Goal: Navigation & Orientation: Find specific page/section

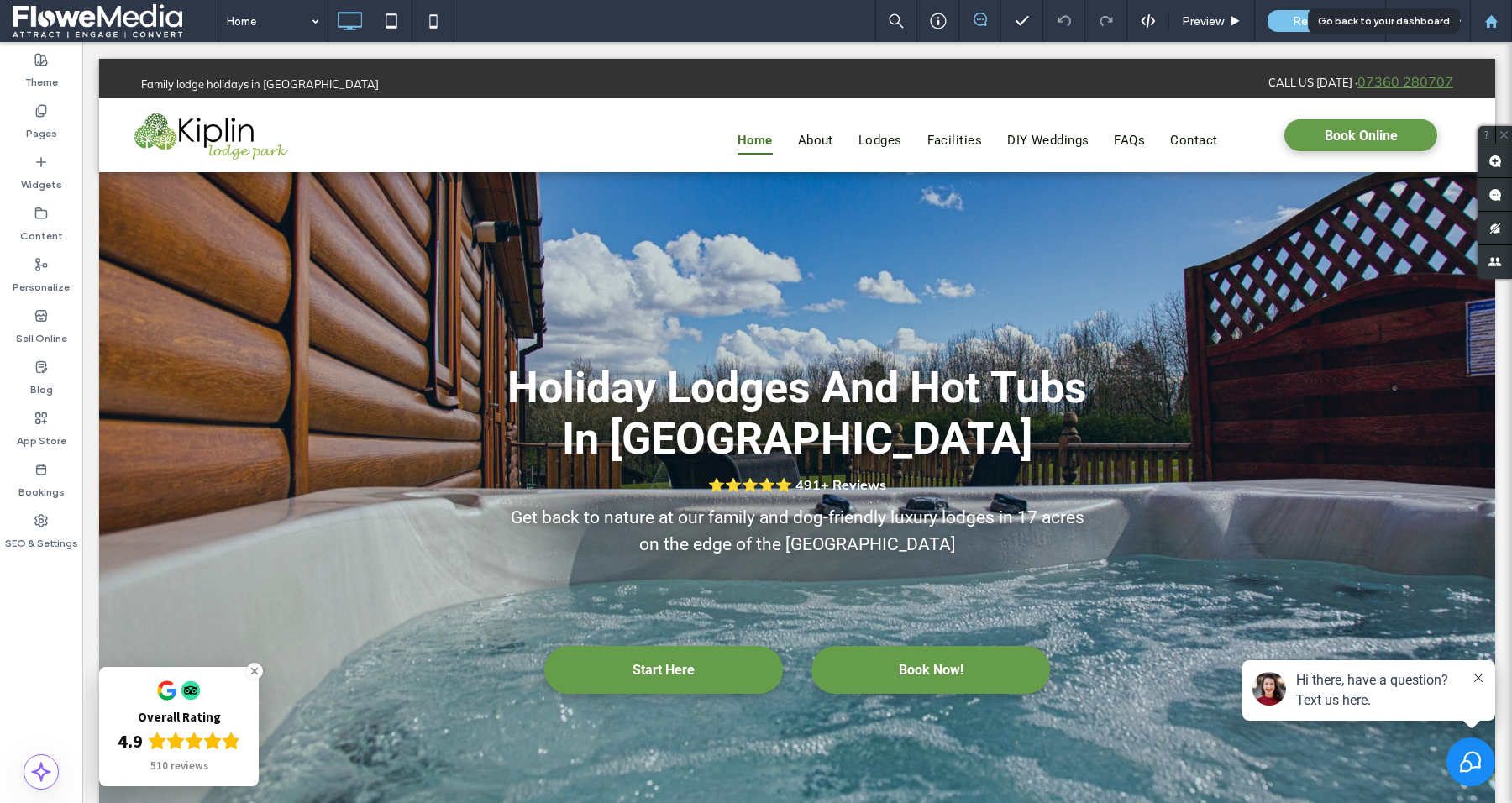
click at [1493, 23] on use at bounding box center [1490, 20] width 13 height 13
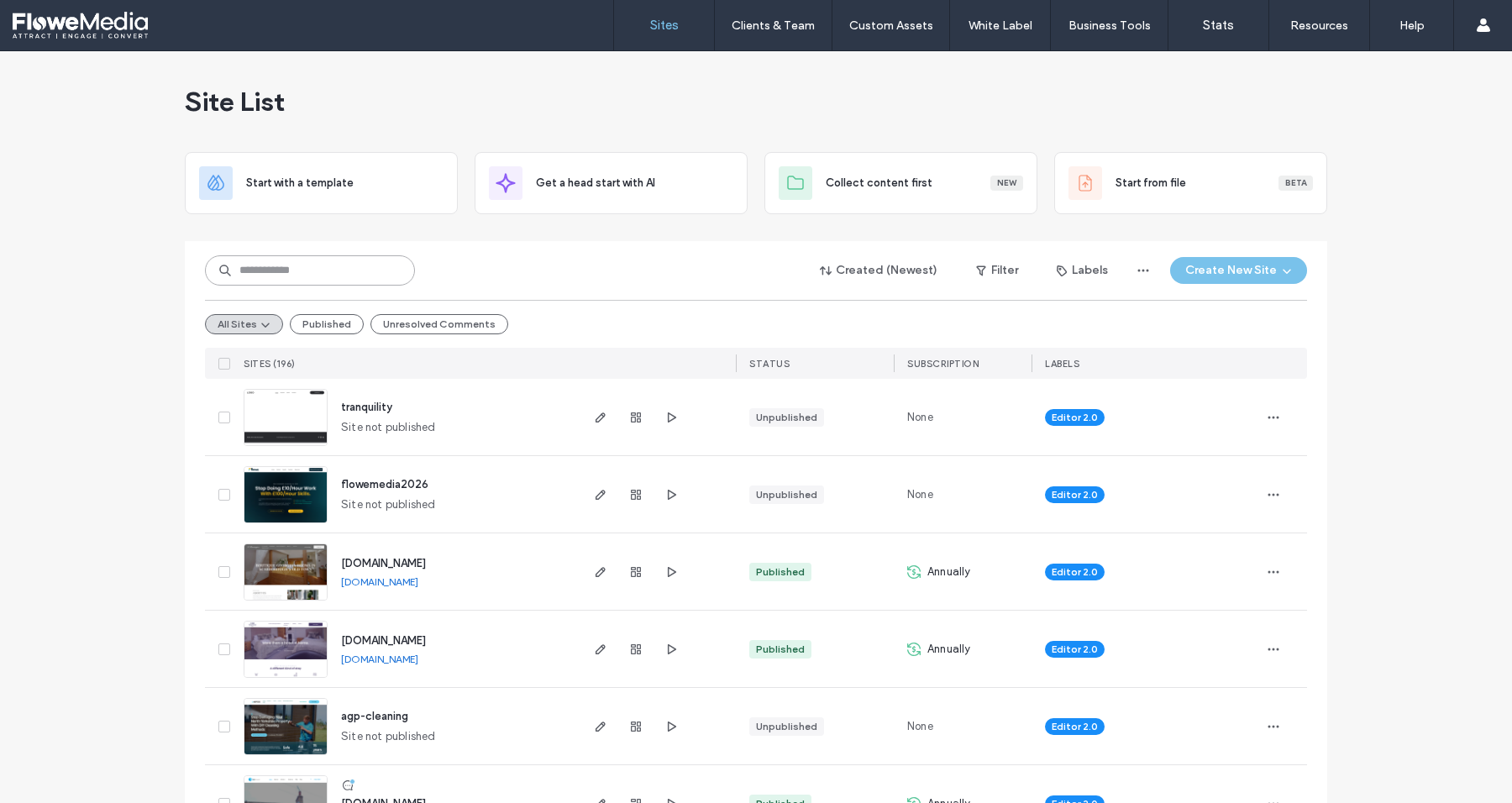
click at [323, 276] on input at bounding box center [310, 270] width 210 height 30
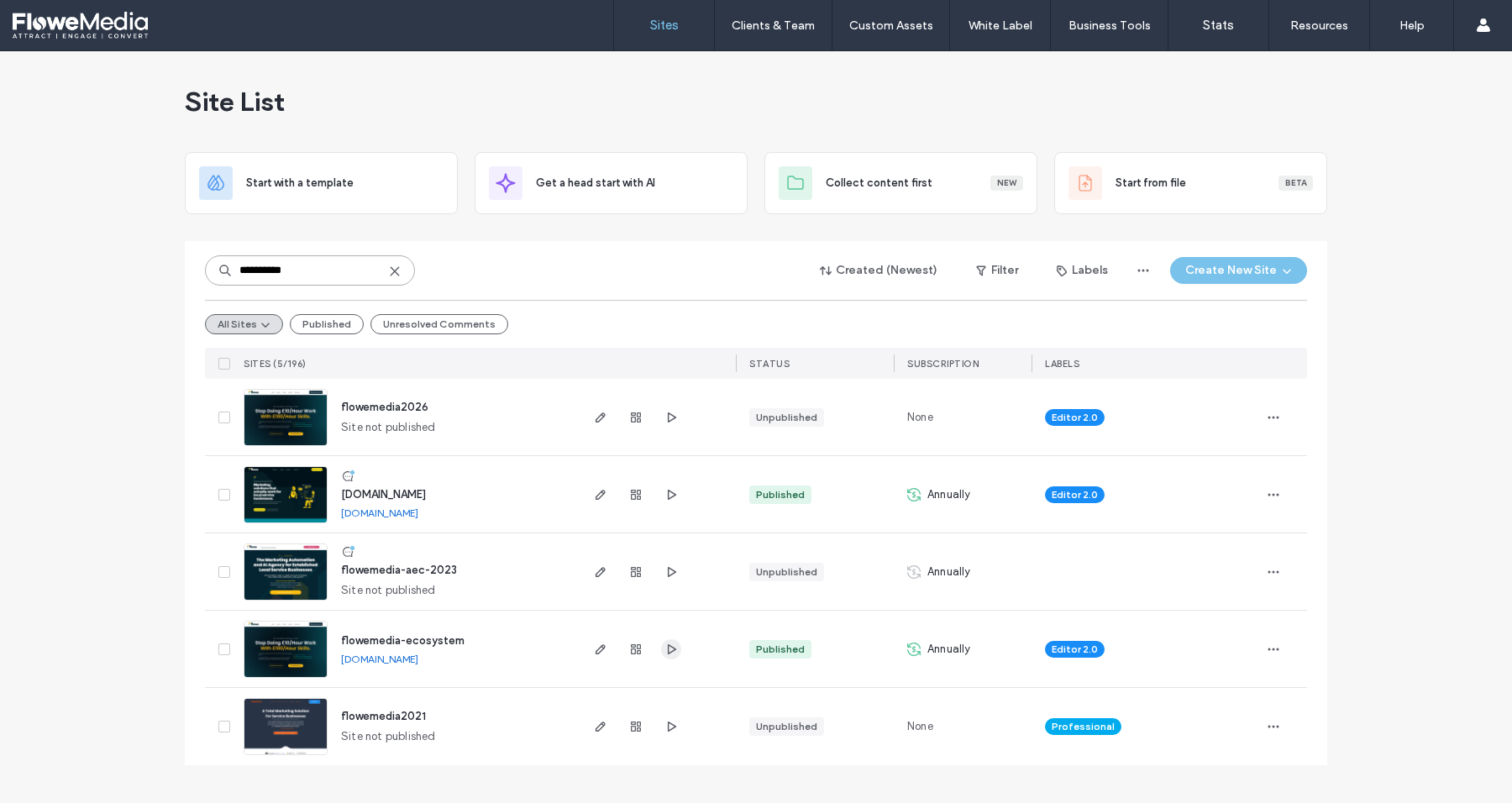
type input "**********"
click at [673, 648] on icon "button" at bounding box center [671, 650] width 13 height 13
